Goal: Check status: Check status

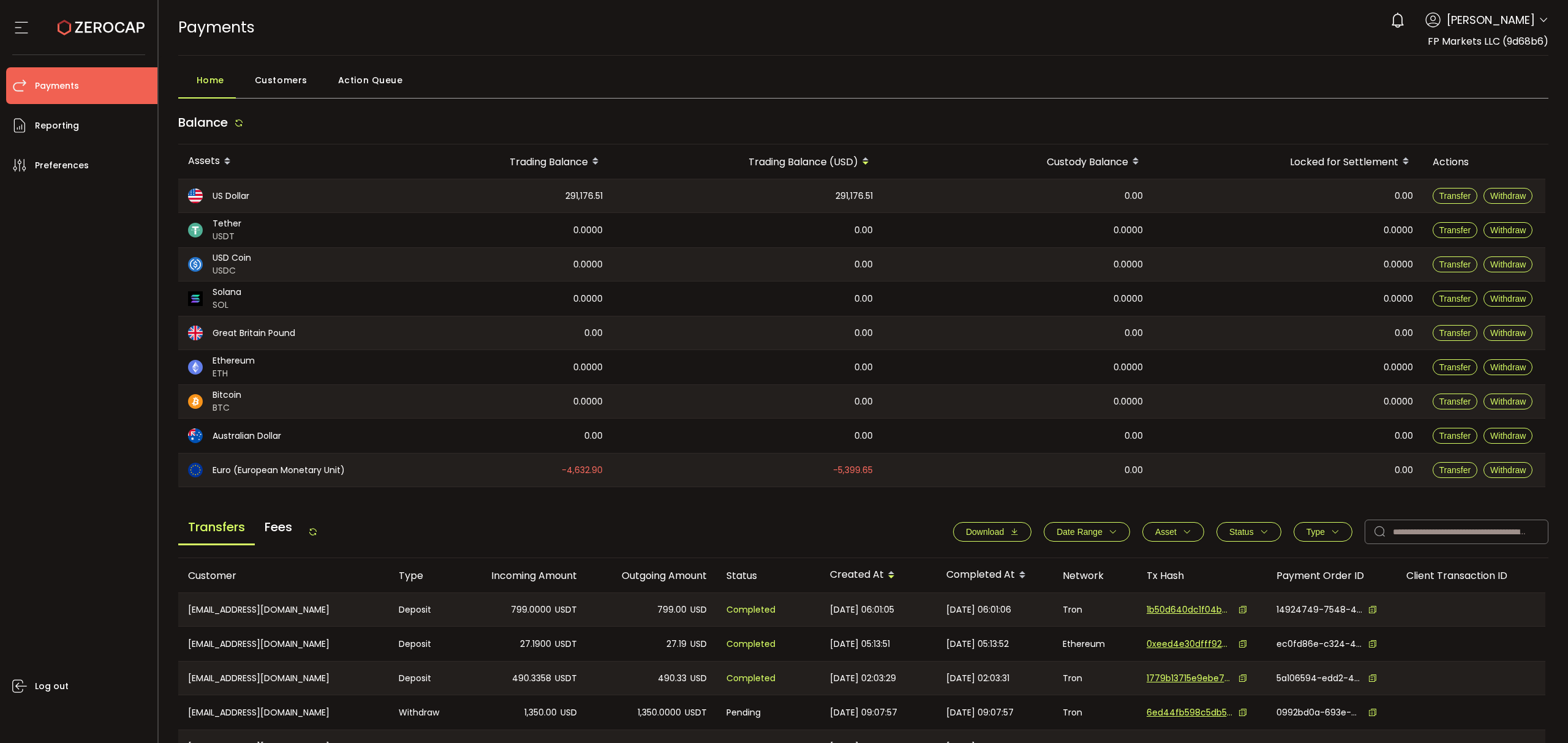
click at [1408, 131] on div "Balance" at bounding box center [863, 125] width 1370 height 38
click at [1426, 532] on input "text" at bounding box center [1456, 532] width 184 height 25
paste input "**********"
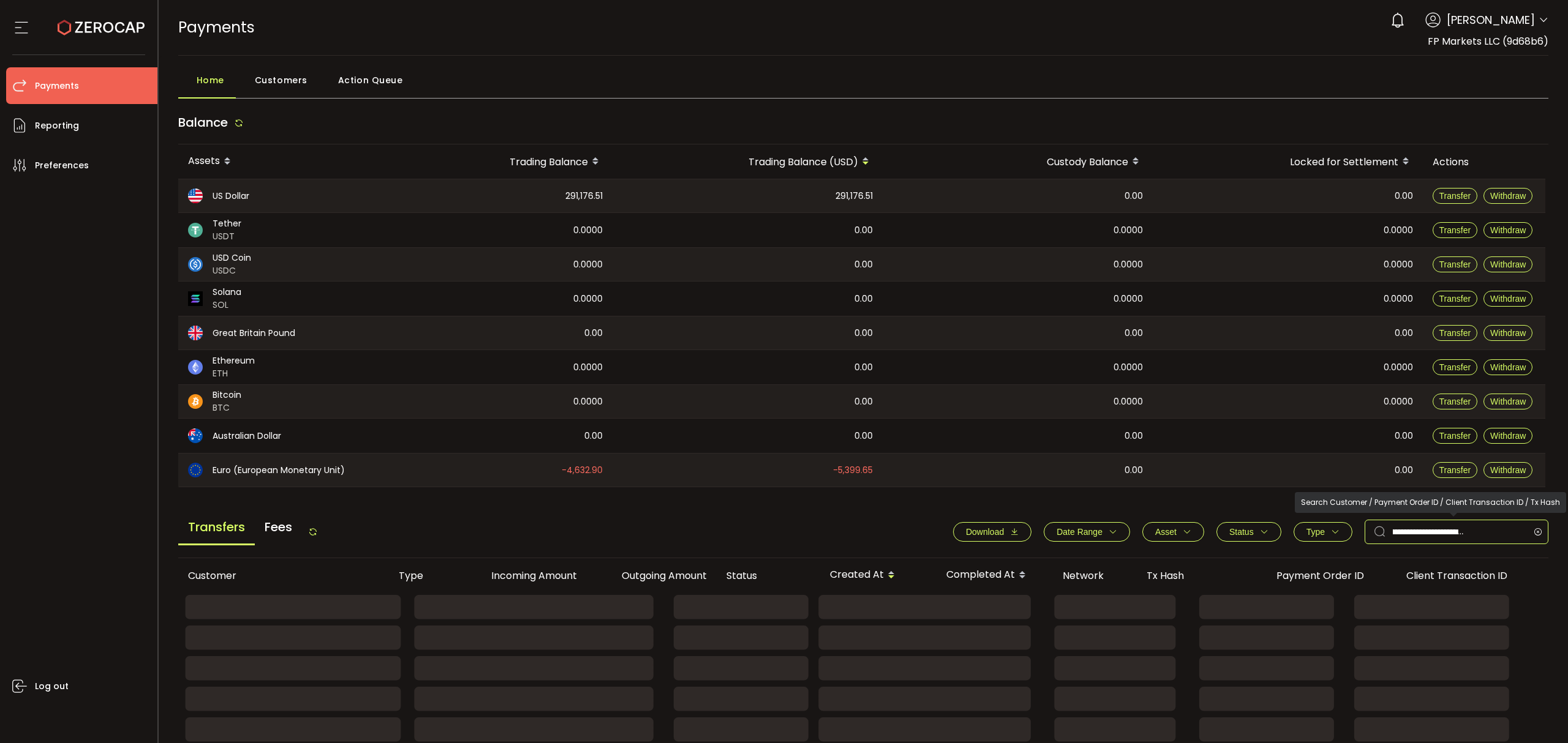
type input "**********"
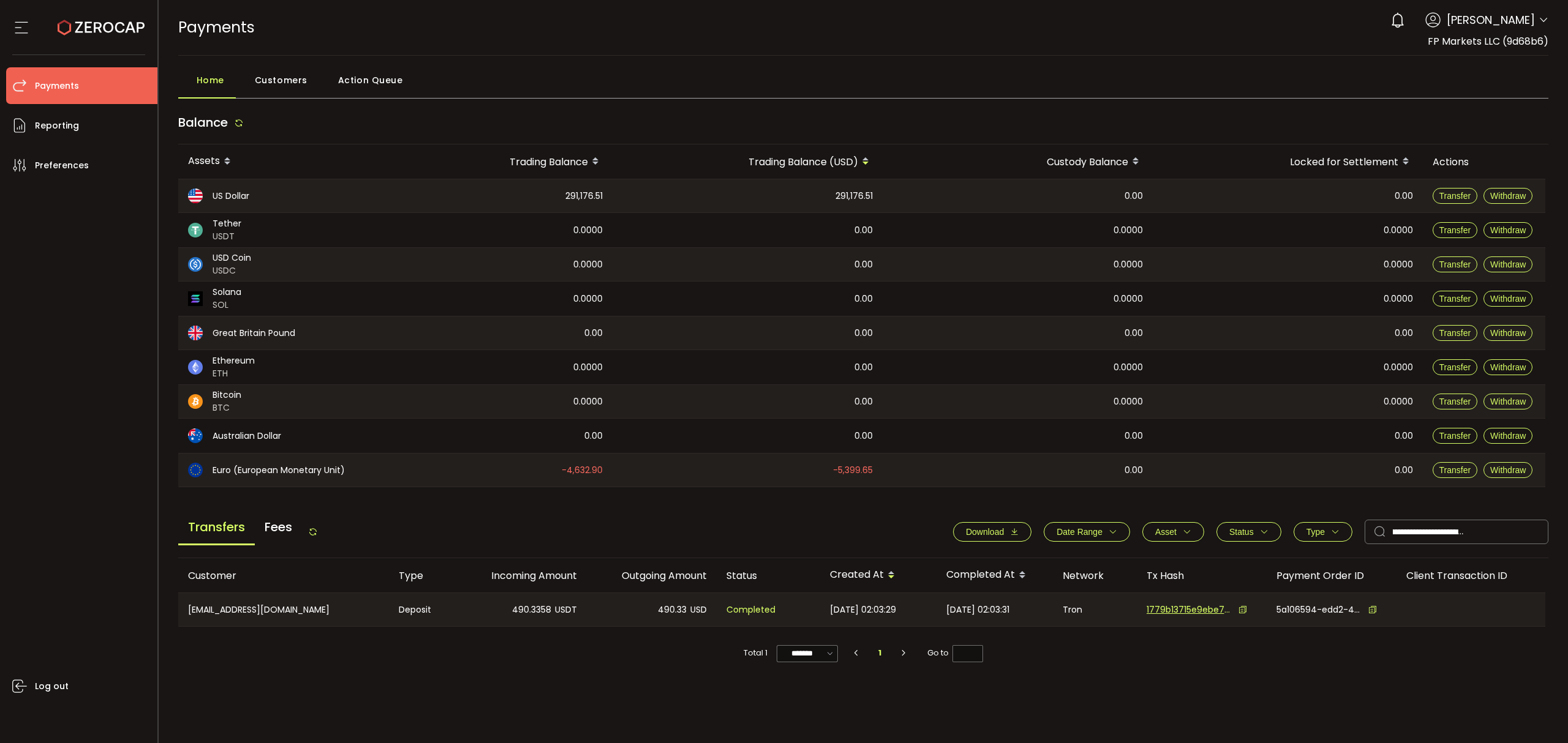
scroll to position [0, 0]
copy span "490.33"
drag, startPoint x: 656, startPoint y: 612, endPoint x: 686, endPoint y: 615, distance: 30.1
click at [686, 615] on div "490.33 USD" at bounding box center [651, 609] width 130 height 33
click at [669, 612] on span "490.33" at bounding box center [672, 610] width 28 height 14
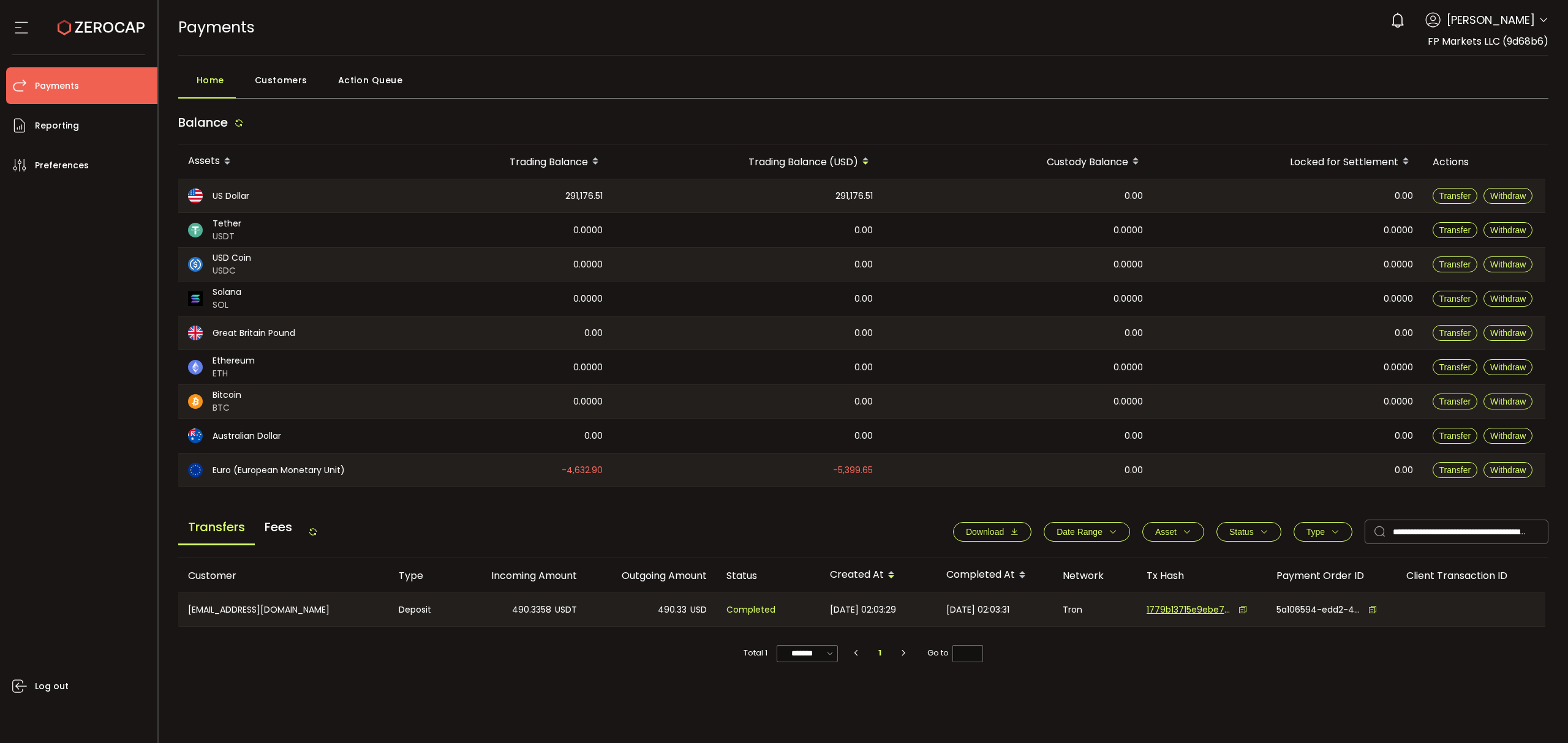
click at [664, 610] on span "490.33" at bounding box center [672, 610] width 28 height 14
copy span "490.33"
click at [1432, 698] on div "Customer Type Incoming Amount Outgoing Amount Status Created At Completed At Ne…" at bounding box center [863, 663] width 1370 height 209
click at [672, 610] on span "490.33" at bounding box center [672, 610] width 28 height 14
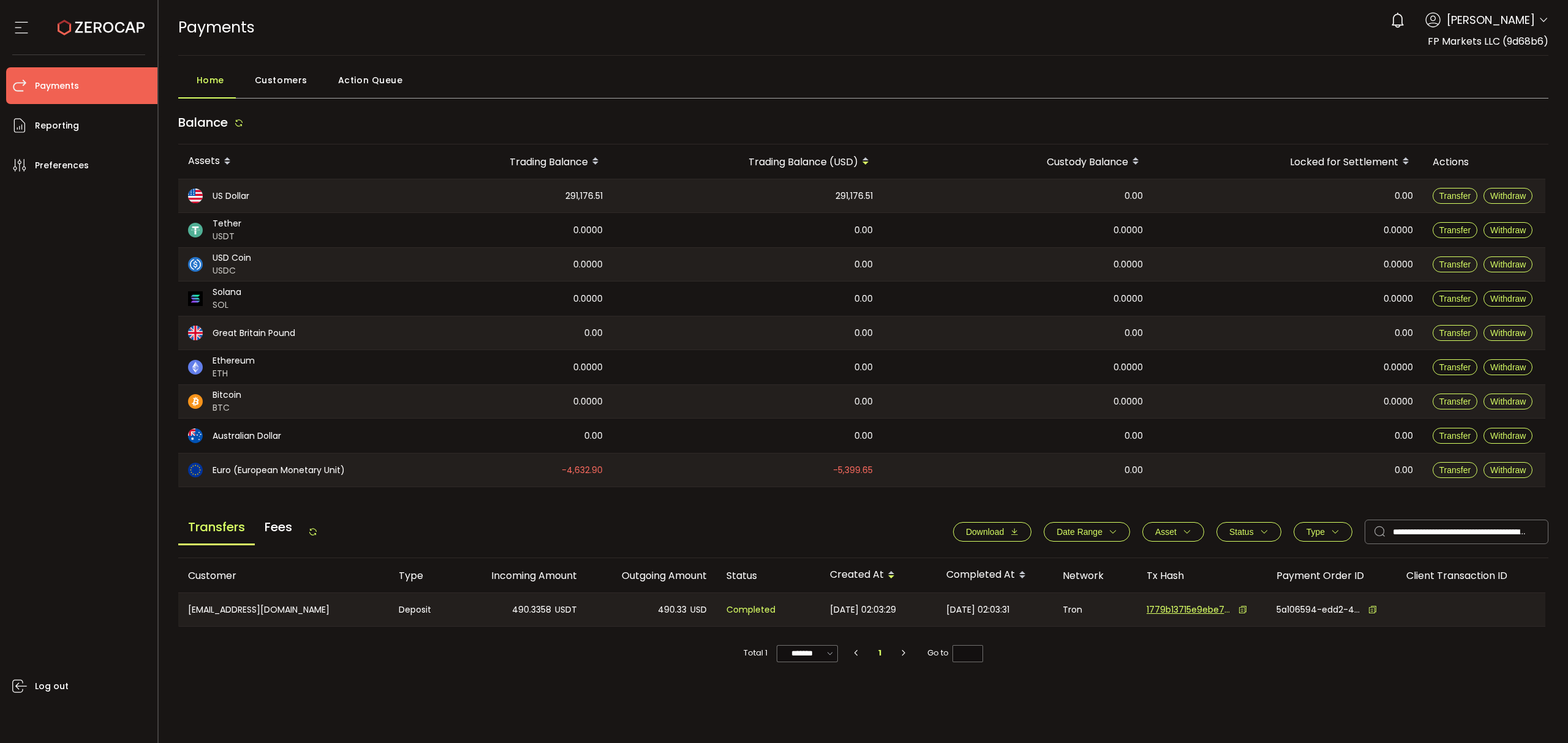
click at [672, 610] on span "490.33" at bounding box center [672, 610] width 28 height 14
copy span "490.33"
click at [670, 613] on span "490.33" at bounding box center [672, 610] width 28 height 14
click at [669, 615] on span "490.33" at bounding box center [672, 610] width 28 height 14
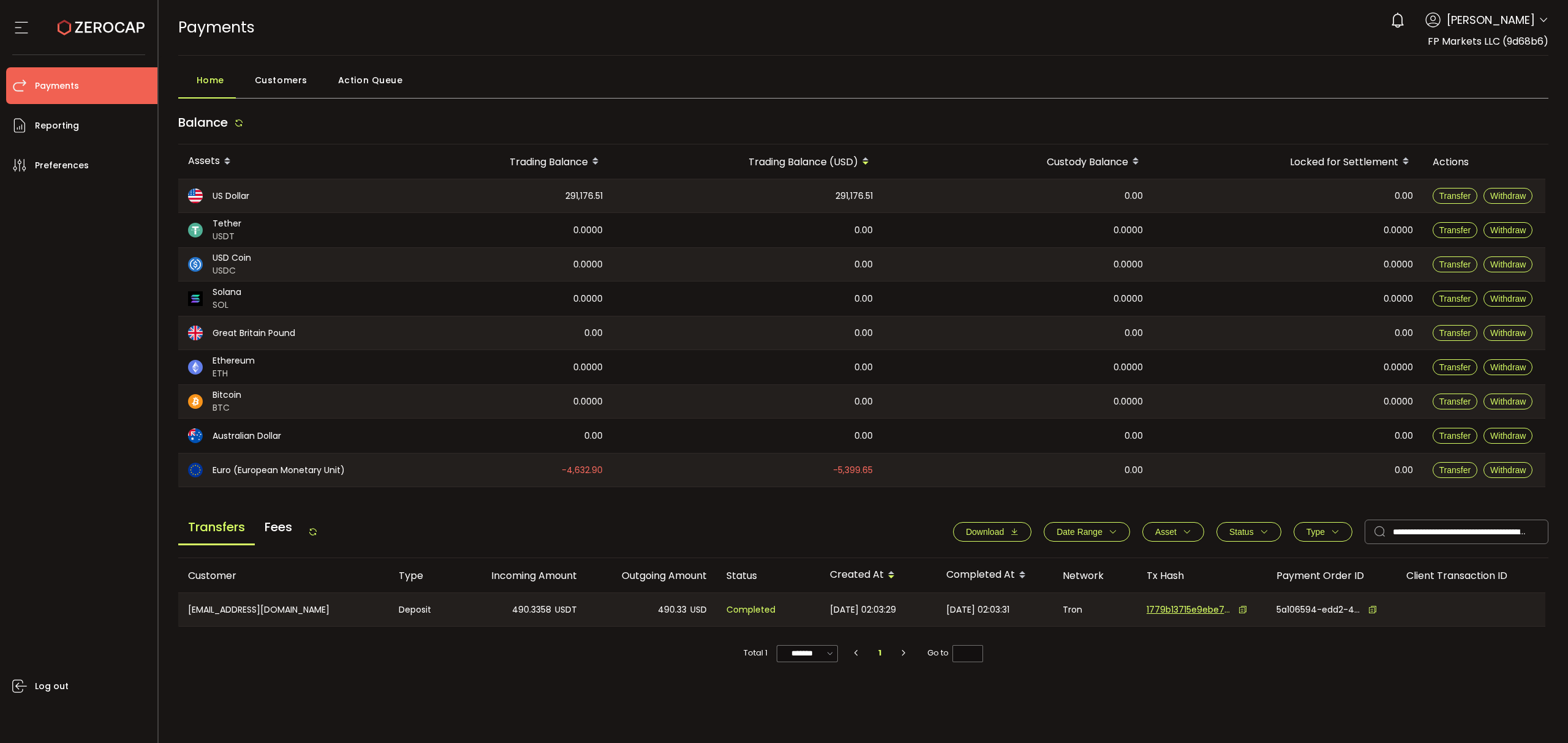
click at [669, 615] on span "490.33" at bounding box center [672, 610] width 28 height 14
